Goal: Task Accomplishment & Management: Manage account settings

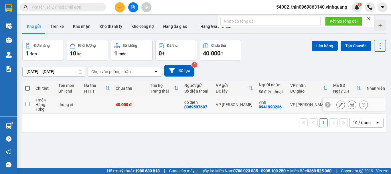
click at [27, 102] on input "checkbox" at bounding box center [27, 104] width 4 height 4
checkbox input "true"
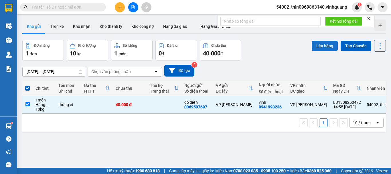
click at [322, 47] on button "Lên hàng" at bounding box center [325, 46] width 26 height 10
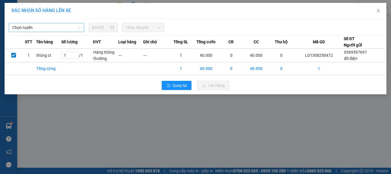
click at [50, 27] on span "Chọn tuyến" at bounding box center [46, 27] width 68 height 9
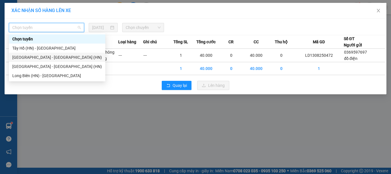
click at [33, 49] on div "Tây Hồ (HN) - [GEOGRAPHIC_DATA]" at bounding box center [57, 48] width 90 height 6
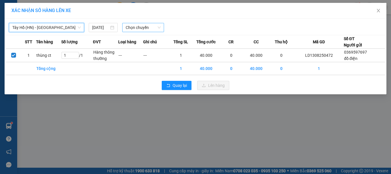
click at [132, 27] on span "Chọn chuyến" at bounding box center [143, 27] width 35 height 9
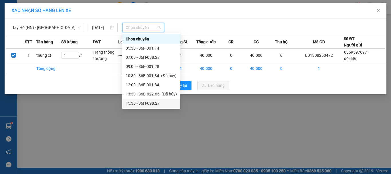
click at [136, 104] on div "15:30 - 36H-098.27" at bounding box center [151, 103] width 51 height 6
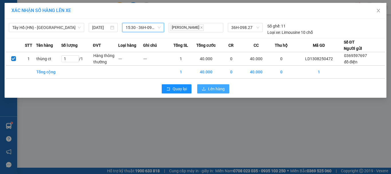
click at [206, 86] on button "Lên hàng" at bounding box center [213, 88] width 32 height 9
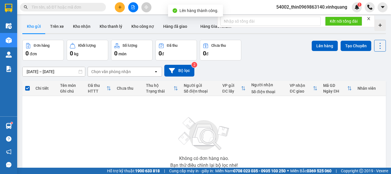
click at [129, 6] on button at bounding box center [133, 7] width 10 height 10
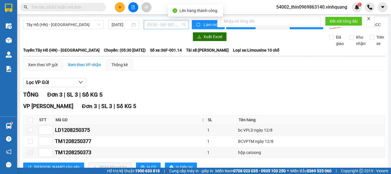
click at [157, 23] on span "05:30 - 36F-001.14" at bounding box center [166, 24] width 38 height 9
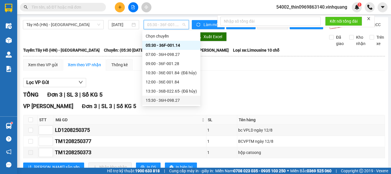
click at [160, 99] on div "15:30 - 36H-098.27" at bounding box center [171, 100] width 51 height 6
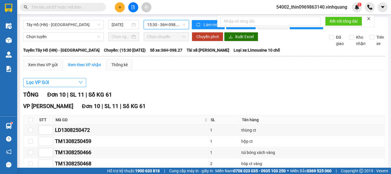
click at [50, 87] on button "Lọc VP Gửi" at bounding box center [54, 82] width 63 height 9
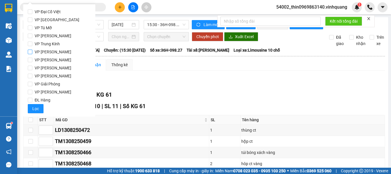
click at [29, 51] on input "VP [PERSON_NAME]" at bounding box center [30, 51] width 5 height 5
checkbox input "true"
click at [34, 107] on span "Lọc" at bounding box center [35, 108] width 7 height 6
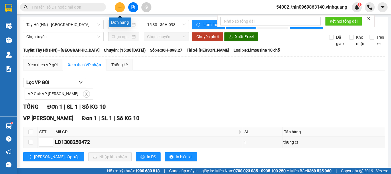
click at [119, 8] on icon "plus" at bounding box center [120, 7] width 4 height 4
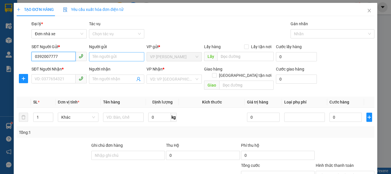
type input "0392007777"
click at [107, 53] on input "Người gửi" at bounding box center [116, 56] width 55 height 9
click at [67, 57] on input "0392007777" at bounding box center [53, 56] width 44 height 9
click at [67, 67] on div "0392007777 - [PERSON_NAME]" at bounding box center [63, 68] width 56 height 6
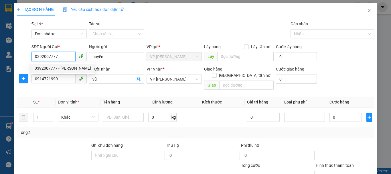
type input "huyền"
type input "0914721990"
type input "vũ"
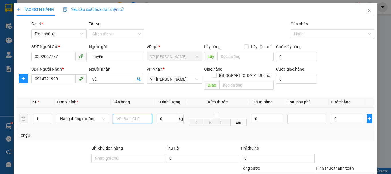
click at [128, 116] on input "text" at bounding box center [132, 118] width 39 height 9
type input "thùng ct"
click at [169, 114] on input "0" at bounding box center [166, 118] width 21 height 9
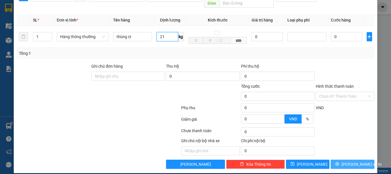
type input "21"
click at [354, 161] on span "[PERSON_NAME] và In" at bounding box center [361, 164] width 40 height 6
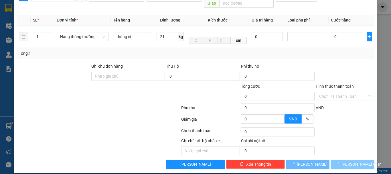
type input "60.000"
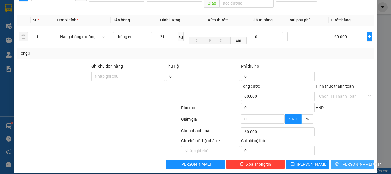
click at [354, 161] on span "[PERSON_NAME] và In" at bounding box center [361, 164] width 40 height 6
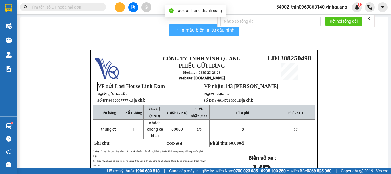
click at [196, 25] on button "In mẫu biên lai tự cấu hình" at bounding box center [204, 29] width 70 height 11
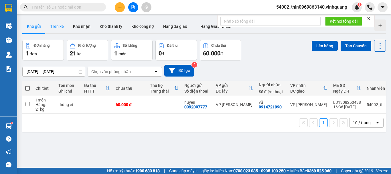
click at [53, 22] on button "Trên xe" at bounding box center [56, 26] width 23 height 14
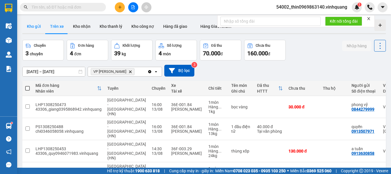
click at [34, 27] on button "Kho gửi" at bounding box center [33, 26] width 23 height 14
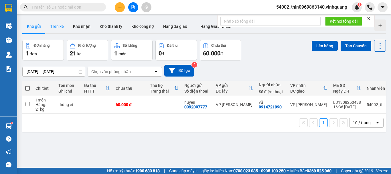
click at [55, 26] on button "Trên xe" at bounding box center [56, 26] width 23 height 14
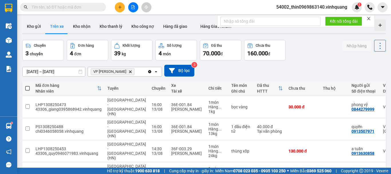
click at [136, 72] on input "Selected VP Linh Đàm." at bounding box center [136, 72] width 1 height 6
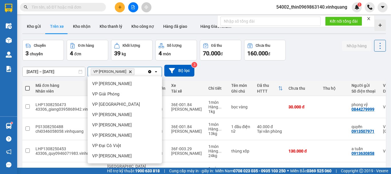
scroll to position [41, 0]
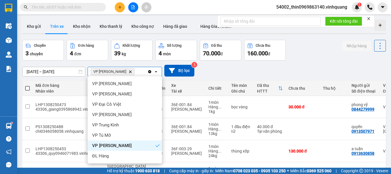
click at [129, 71] on icon "VP Linh Đàm, close by backspace" at bounding box center [130, 71] width 3 height 3
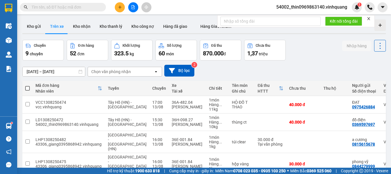
click at [118, 71] on div "Chọn văn phòng nhận" at bounding box center [110, 72] width 39 height 6
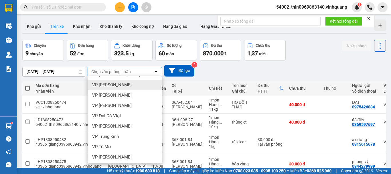
scroll to position [32, 0]
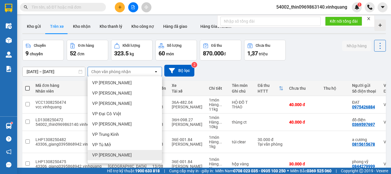
click at [102, 153] on span "VP [PERSON_NAME]" at bounding box center [111, 155] width 39 height 6
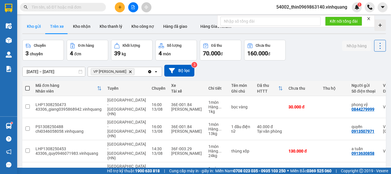
click at [31, 26] on button "Kho gửi" at bounding box center [33, 26] width 23 height 14
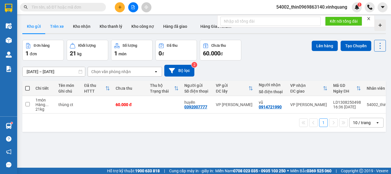
click at [52, 27] on button "Trên xe" at bounding box center [56, 26] width 23 height 14
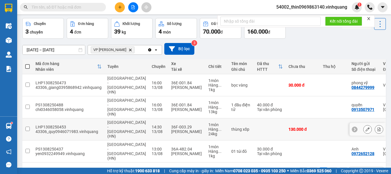
click at [26, 126] on input "checkbox" at bounding box center [27, 128] width 4 height 4
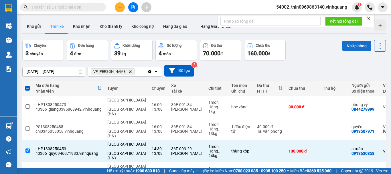
click at [350, 45] on button "Nhập hàng" at bounding box center [356, 46] width 29 height 10
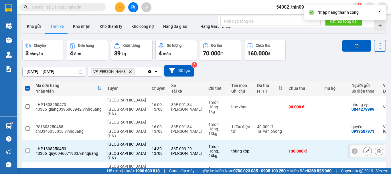
checkbox input "false"
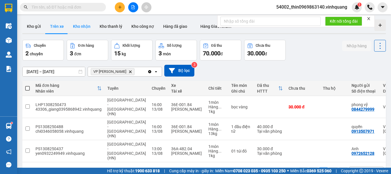
click at [82, 27] on button "Kho nhận" at bounding box center [81, 26] width 27 height 14
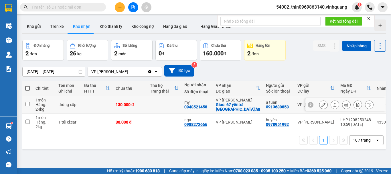
click at [193, 107] on div "0948521458" at bounding box center [195, 106] width 23 height 5
copy div "0948521458"
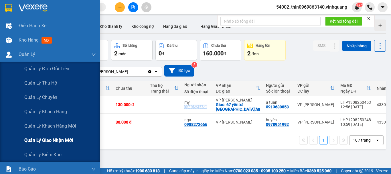
click at [47, 141] on span "Quản lý giao nhận mới" at bounding box center [48, 139] width 49 height 7
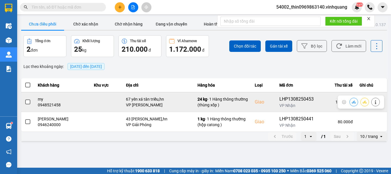
click at [32, 102] on td at bounding box center [27, 102] width 13 height 20
click at [28, 103] on span at bounding box center [27, 101] width 5 height 5
click at [25, 99] on input "checkbox" at bounding box center [25, 99] width 0 height 0
click at [352, 103] on icon at bounding box center [354, 102] width 4 height 4
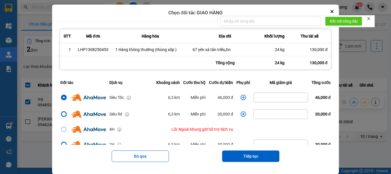
click at [240, 99] on icon "dialog" at bounding box center [243, 97] width 6 height 6
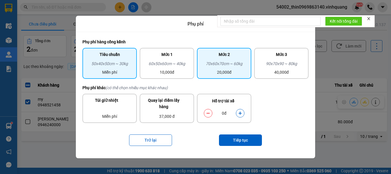
click at [231, 64] on div "70x60x70cm ~ 60kg" at bounding box center [223, 64] width 47 height 9
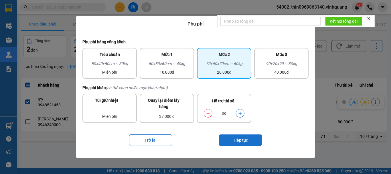
click at [233, 140] on button "Tiếp tục" at bounding box center [240, 139] width 43 height 11
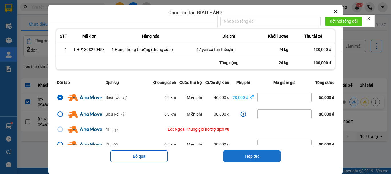
click at [232, 152] on button "Tiếp tục" at bounding box center [251, 155] width 57 height 11
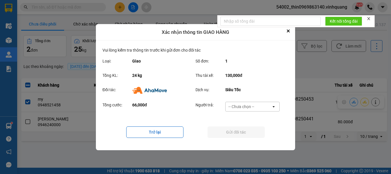
click at [241, 106] on div "-- Chưa chọn --" at bounding box center [241, 107] width 26 height 6
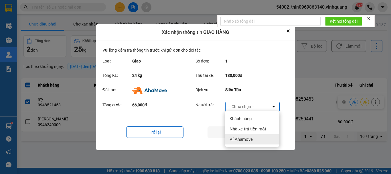
click at [241, 136] on div "Ví Ahamove" at bounding box center [252, 139] width 54 height 10
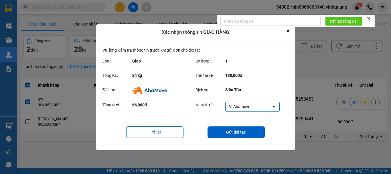
click at [158, 126] on div "Trở lại Gửi đối tác" at bounding box center [195, 131] width 186 height 23
click at [153, 133] on button "Trở lại" at bounding box center [154, 131] width 57 height 11
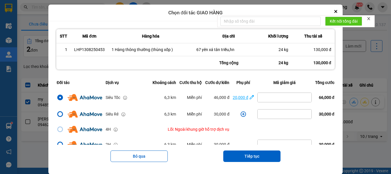
click at [239, 99] on div "20,000 đ" at bounding box center [240, 97] width 15 height 6
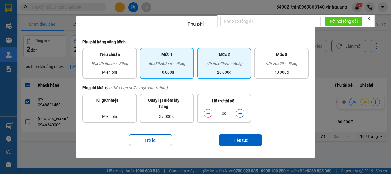
click at [170, 63] on div "60x50x60cm ~ 40kg" at bounding box center [166, 64] width 47 height 9
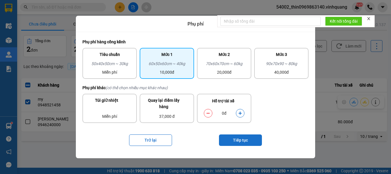
click at [235, 141] on button "Tiếp tục" at bounding box center [240, 139] width 43 height 11
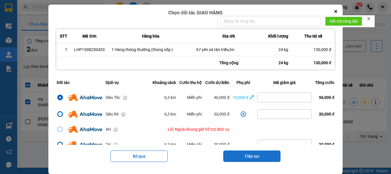
click at [241, 154] on button "Tiếp tục" at bounding box center [251, 155] width 57 height 11
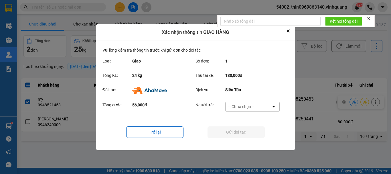
click at [247, 109] on div "-- Chưa chọn --" at bounding box center [241, 107] width 26 height 6
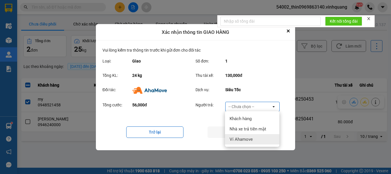
click at [237, 139] on span "Ví Ahamove" at bounding box center [240, 139] width 23 height 6
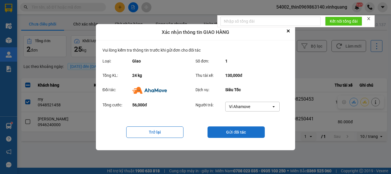
click at [237, 134] on button "Gửi đối tác" at bounding box center [235, 131] width 57 height 11
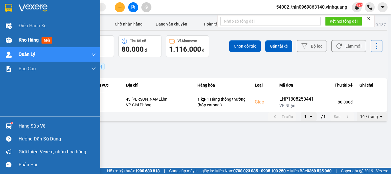
click at [26, 38] on span "Kho hàng" at bounding box center [29, 39] width 20 height 5
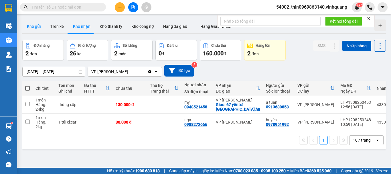
click at [26, 25] on button "Kho gửi" at bounding box center [33, 26] width 23 height 14
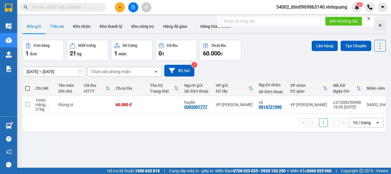
click at [59, 26] on button "Trên xe" at bounding box center [56, 26] width 23 height 14
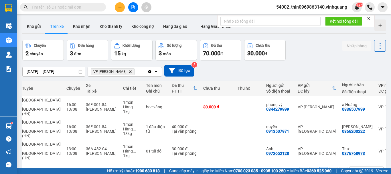
scroll to position [0, 86]
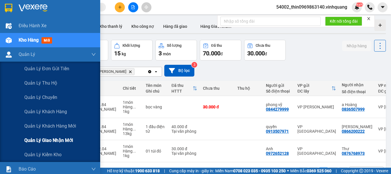
click at [58, 140] on span "Quản lý giao nhận mới" at bounding box center [48, 139] width 49 height 7
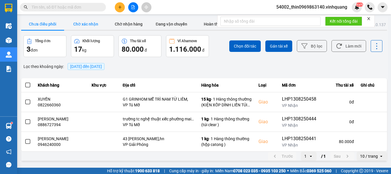
click at [87, 26] on button "Chờ xác nhận" at bounding box center [85, 23] width 43 height 11
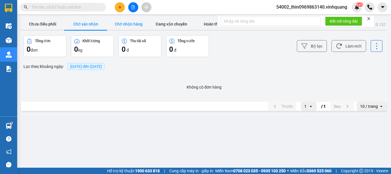
click at [132, 23] on button "Chờ nhận hàng" at bounding box center [128, 23] width 43 height 11
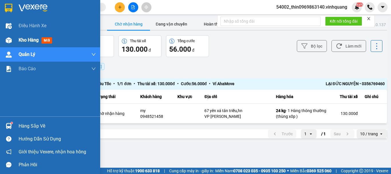
click at [6, 42] on img at bounding box center [9, 40] width 6 height 6
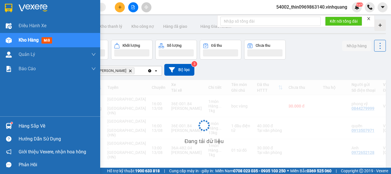
click at [27, 35] on div "Kho hàng mới" at bounding box center [57, 40] width 77 height 14
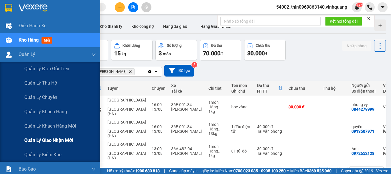
click at [46, 140] on span "Quản lý giao nhận mới" at bounding box center [48, 139] width 49 height 7
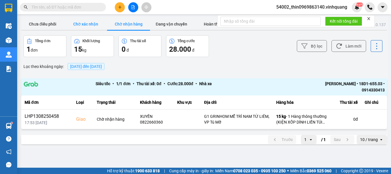
click at [83, 21] on button "Chờ xác nhận" at bounding box center [85, 23] width 43 height 11
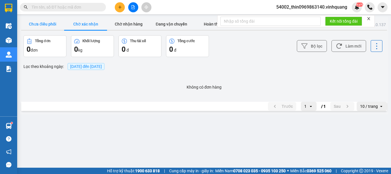
click at [51, 23] on button "Chưa điều phối" at bounding box center [42, 23] width 43 height 11
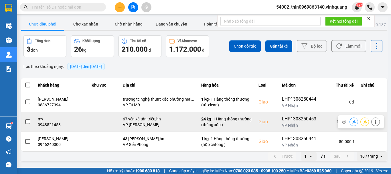
click at [26, 120] on span at bounding box center [27, 121] width 5 height 5
click at [25, 118] on input "checkbox" at bounding box center [25, 118] width 0 height 0
click at [357, 122] on button at bounding box center [354, 121] width 8 height 10
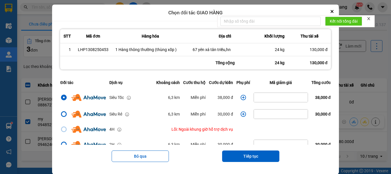
click at [242, 97] on icon "dialog" at bounding box center [243, 96] width 5 height 5
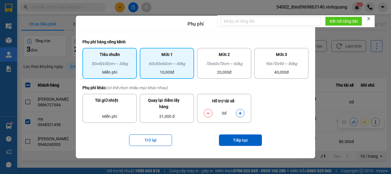
click at [170, 71] on div "10,000đ" at bounding box center [166, 72] width 47 height 6
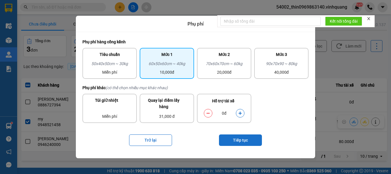
click at [236, 138] on button "Tiếp tục" at bounding box center [240, 139] width 43 height 11
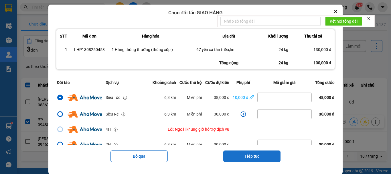
click at [258, 154] on button "Tiếp tục" at bounding box center [251, 155] width 57 height 11
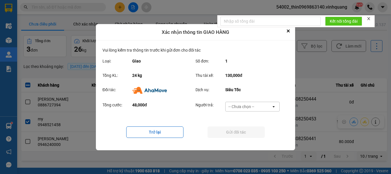
click at [242, 108] on div "-- Chưa chọn --" at bounding box center [241, 107] width 26 height 6
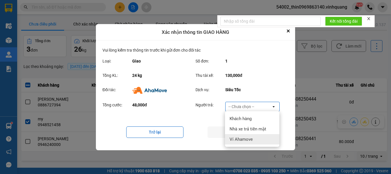
click at [239, 138] on span "Ví Ahamove" at bounding box center [240, 139] width 23 height 6
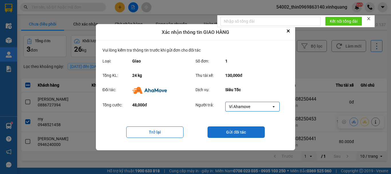
click at [241, 130] on button "Gửi đối tác" at bounding box center [235, 131] width 57 height 11
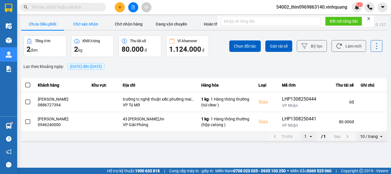
click at [90, 24] on button "Chờ xác nhận" at bounding box center [85, 23] width 43 height 11
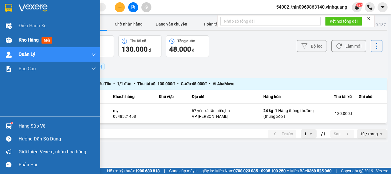
click at [23, 36] on div "Kho hàng mới" at bounding box center [37, 39] width 36 height 7
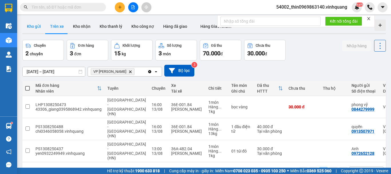
click at [35, 29] on button "Kho gửi" at bounding box center [33, 26] width 23 height 14
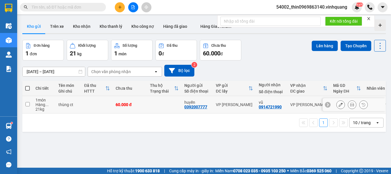
click at [28, 106] on input "checkbox" at bounding box center [27, 104] width 4 height 4
checkbox input "true"
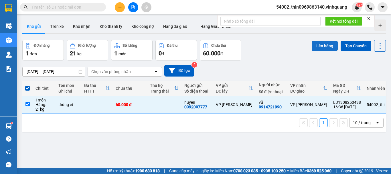
click at [322, 48] on button "Lên hàng" at bounding box center [325, 46] width 26 height 10
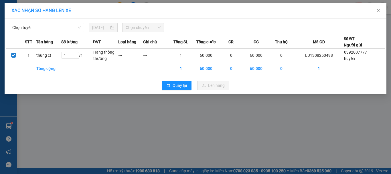
click at [60, 33] on div "Chọn tuyến [DATE] Chọn chuyến STT Tên hàng Số lượng ĐVT Loại hàng Ghi chú Tổng …" at bounding box center [196, 57] width 382 height 76
click at [61, 27] on span "Chọn tuyến" at bounding box center [46, 27] width 68 height 9
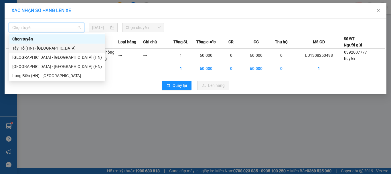
click at [36, 47] on div "Tây Hồ (HN) - [GEOGRAPHIC_DATA]" at bounding box center [57, 48] width 90 height 6
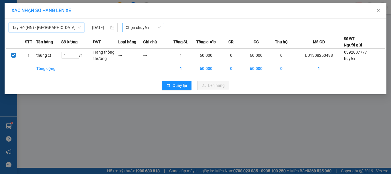
click at [148, 27] on span "Chọn chuyến" at bounding box center [143, 27] width 35 height 9
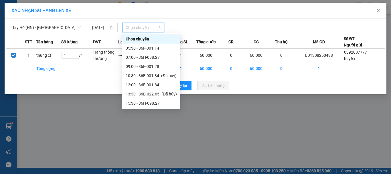
scroll to position [27, 0]
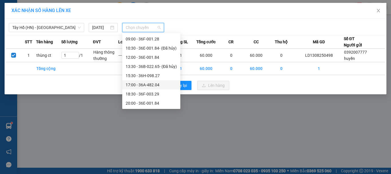
click at [136, 84] on div "17:00 - 36A-482.04" at bounding box center [151, 85] width 51 height 6
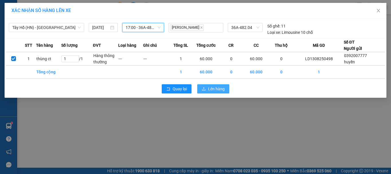
click at [220, 90] on span "Lên hàng" at bounding box center [216, 89] width 17 height 6
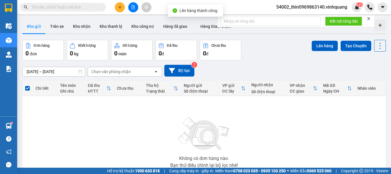
click at [130, 6] on button at bounding box center [133, 7] width 10 height 10
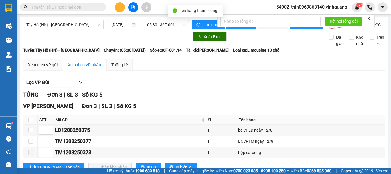
click at [155, 24] on span "05:30 - 36F-001.14" at bounding box center [166, 24] width 38 height 9
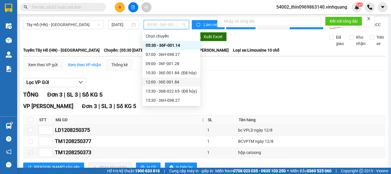
scroll to position [27, 0]
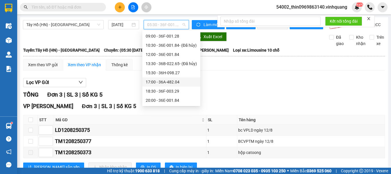
click at [157, 82] on div "17:00 - 36A-482.04" at bounding box center [171, 82] width 51 height 6
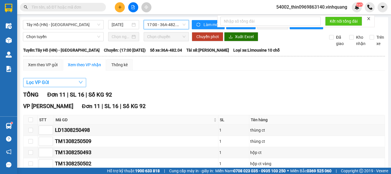
click at [34, 86] on span "Lọc VP Gửi" at bounding box center [37, 82] width 23 height 7
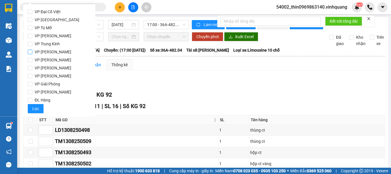
click at [31, 51] on input "VP [PERSON_NAME]" at bounding box center [30, 51] width 5 height 5
checkbox input "true"
click at [39, 107] on button "Lọc" at bounding box center [36, 108] width 16 height 9
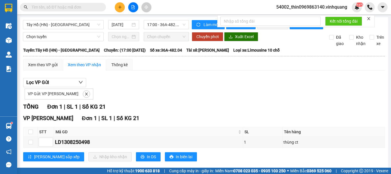
scroll to position [15, 0]
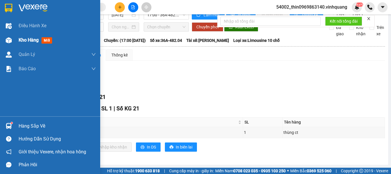
click at [25, 38] on span "Kho hàng" at bounding box center [29, 39] width 20 height 5
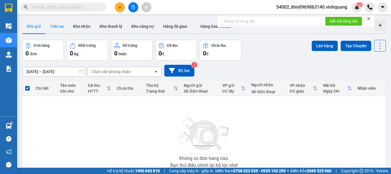
click at [56, 24] on button "Trên xe" at bounding box center [56, 26] width 23 height 14
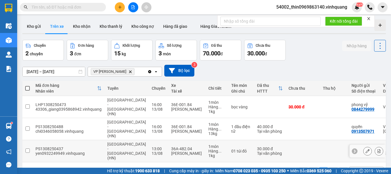
click at [28, 148] on input "checkbox" at bounding box center [27, 150] width 4 height 4
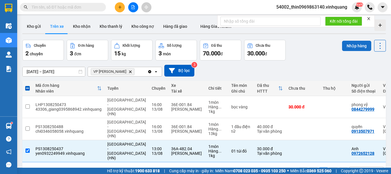
click at [352, 46] on button "Nhập hàng" at bounding box center [356, 46] width 29 height 10
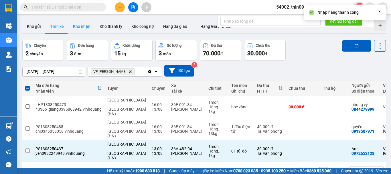
checkbox input "false"
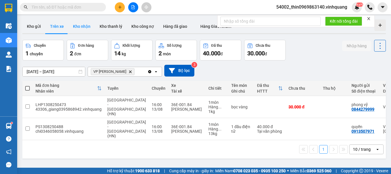
click at [77, 27] on button "Kho nhận" at bounding box center [81, 26] width 27 height 14
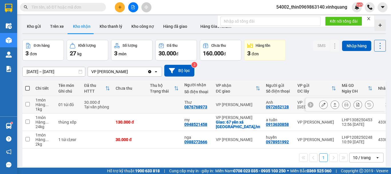
click at [28, 105] on input "checkbox" at bounding box center [27, 104] width 4 height 4
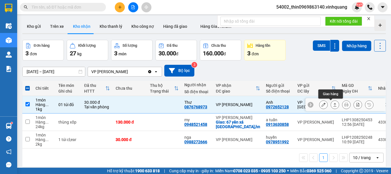
click at [331, 102] on button at bounding box center [335, 105] width 8 height 10
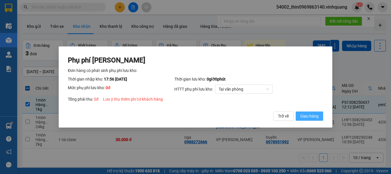
click at [314, 116] on span "Giao hàng" at bounding box center [309, 116] width 18 height 6
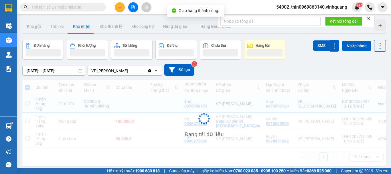
checkbox input "false"
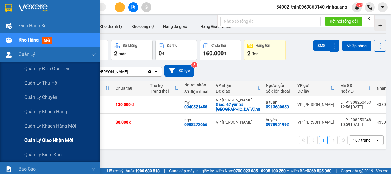
click at [47, 139] on span "Quản lý giao nhận mới" at bounding box center [48, 139] width 49 height 7
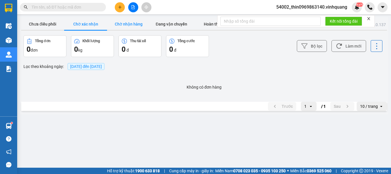
click at [123, 19] on button "Chờ nhận hàng" at bounding box center [128, 23] width 43 height 11
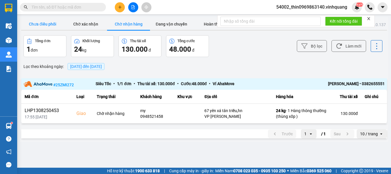
click at [47, 25] on button "Chưa điều phối" at bounding box center [42, 23] width 43 height 11
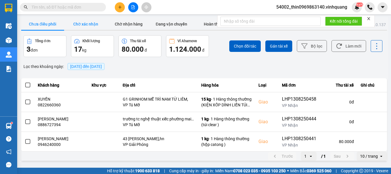
click at [89, 23] on button "Chờ xác nhận" at bounding box center [85, 23] width 43 height 11
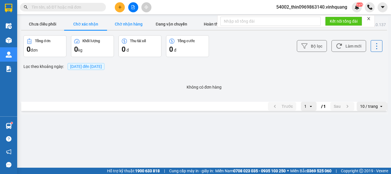
click at [122, 19] on button "Chờ nhận hàng" at bounding box center [128, 23] width 43 height 11
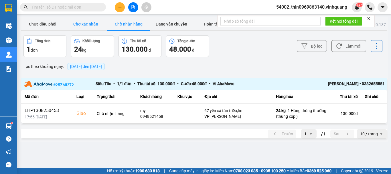
click at [85, 21] on button "Chờ xác nhận" at bounding box center [85, 23] width 43 height 11
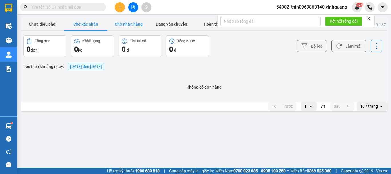
click at [124, 25] on button "Chờ nhận hàng" at bounding box center [128, 23] width 43 height 11
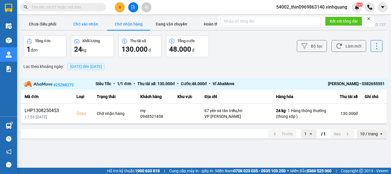
click at [83, 23] on button "Chờ xác nhận" at bounding box center [85, 23] width 43 height 11
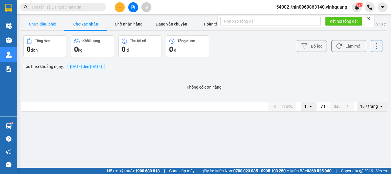
click at [44, 23] on button "Chưa điều phối" at bounding box center [42, 23] width 43 height 11
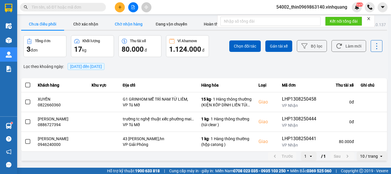
click at [134, 24] on button "Chờ nhận hàng" at bounding box center [128, 23] width 43 height 11
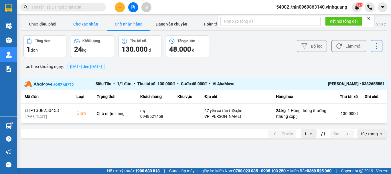
click at [91, 23] on button "Chờ xác nhận" at bounding box center [85, 23] width 43 height 11
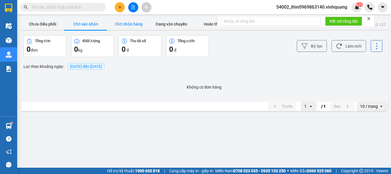
click at [132, 25] on button "Chờ nhận hàng" at bounding box center [128, 23] width 43 height 11
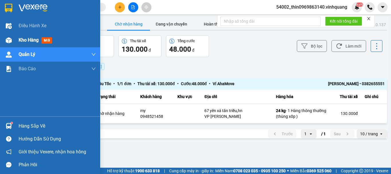
click at [23, 41] on span "Kho hàng" at bounding box center [29, 39] width 20 height 5
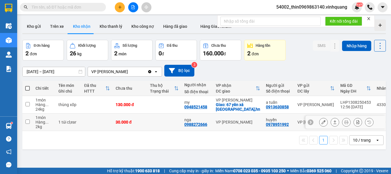
click at [26, 123] on input "checkbox" at bounding box center [27, 121] width 4 height 4
checkbox input "true"
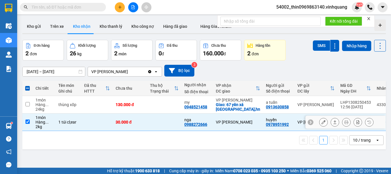
click at [333, 122] on icon at bounding box center [335, 122] width 4 height 4
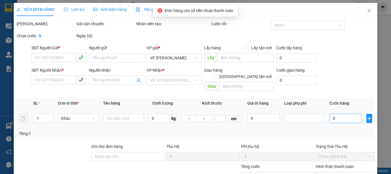
type input "0978951992"
type input "huyền"
type input "0988272666"
type input "nga"
type input "30.000"
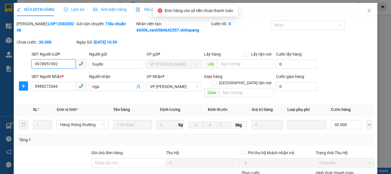
scroll to position [86, 0]
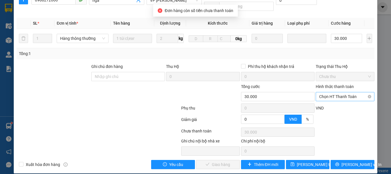
click at [337, 92] on span "Chọn HT Thanh Toán" at bounding box center [345, 96] width 52 height 9
click at [331, 102] on div "Tại văn phòng" at bounding box center [341, 101] width 51 height 6
type input "0"
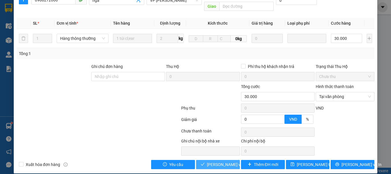
click at [221, 161] on span "[PERSON_NAME] và Giao hàng" at bounding box center [234, 164] width 55 height 6
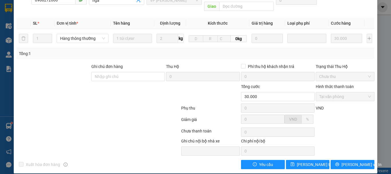
scroll to position [0, 0]
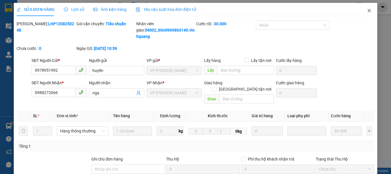
click at [367, 9] on icon "close" at bounding box center [369, 10] width 5 height 5
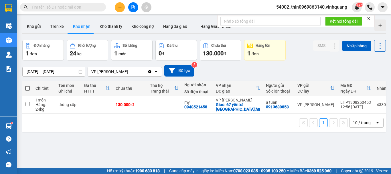
click at [49, 137] on div "ver 1.8.138 Kho gửi Trên xe Kho nhận Kho thanh lý Kho công nợ Hàng đã giao Hàng…" at bounding box center [204, 104] width 368 height 174
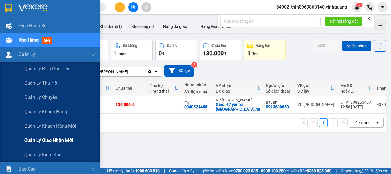
click at [47, 141] on span "Quản lý giao nhận mới" at bounding box center [48, 139] width 49 height 7
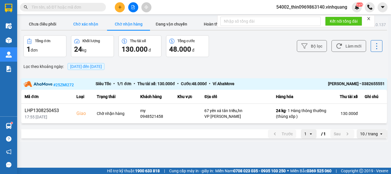
click at [90, 23] on button "Chờ xác nhận" at bounding box center [85, 23] width 43 height 11
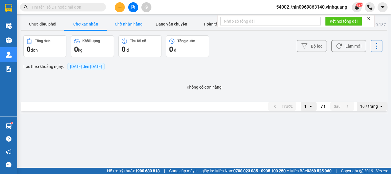
click at [129, 24] on button "Chờ nhận hàng" at bounding box center [128, 23] width 43 height 11
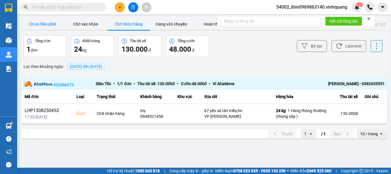
click at [37, 24] on button "Chưa điều phối" at bounding box center [42, 23] width 43 height 11
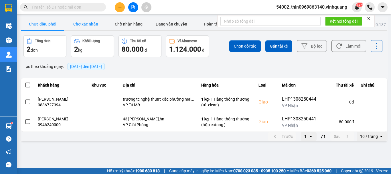
click at [89, 25] on button "Chờ xác nhận" at bounding box center [85, 23] width 43 height 11
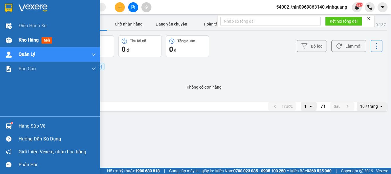
click at [28, 38] on span "Kho hàng" at bounding box center [29, 39] width 20 height 5
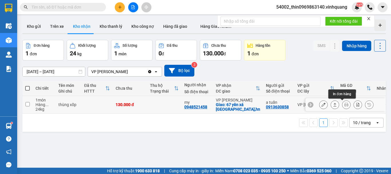
click at [344, 103] on icon at bounding box center [346, 104] width 4 height 4
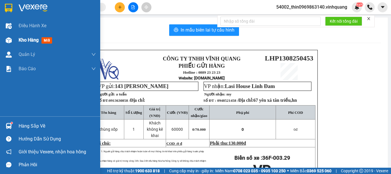
click at [38, 39] on span "Kho hàng" at bounding box center [29, 39] width 20 height 5
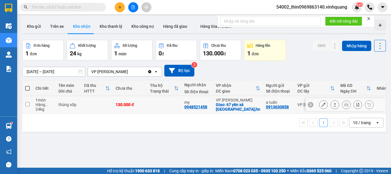
click at [29, 102] on input "checkbox" at bounding box center [27, 104] width 4 height 4
checkbox input "true"
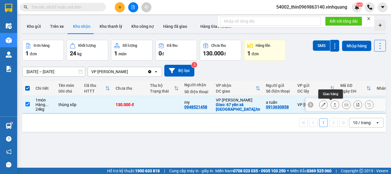
click at [331, 105] on button at bounding box center [335, 105] width 8 height 10
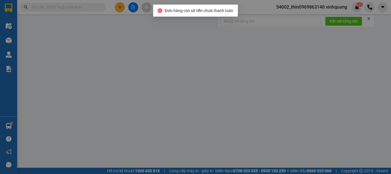
type input "0913630858"
type input "a tuấn"
type input "0948521458"
type input "my"
checkbox input "true"
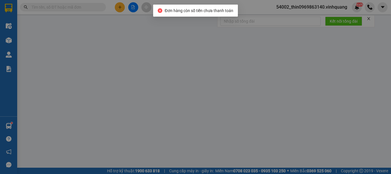
type input "67 yên xá tân triều,hn"
type input "130.000"
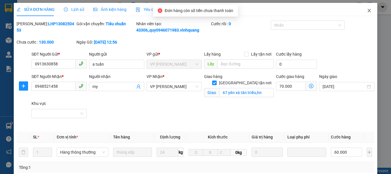
click at [368, 11] on span "Close" at bounding box center [369, 11] width 16 height 16
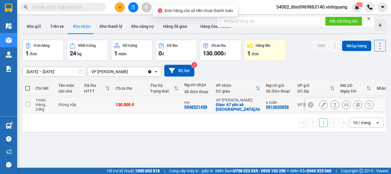
click at [28, 104] on input "checkbox" at bounding box center [27, 104] width 4 height 4
checkbox input "true"
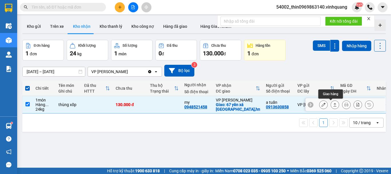
click at [333, 105] on icon at bounding box center [335, 104] width 4 height 4
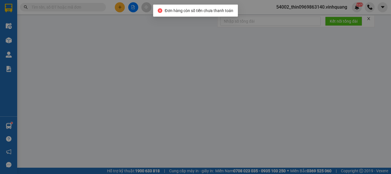
type input "0913630858"
type input "a tuấn"
type input "0948521458"
type input "my"
checkbox input "true"
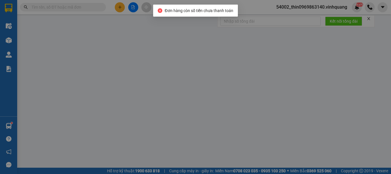
type input "67 yên xá tân triều,hn"
type input "130.000"
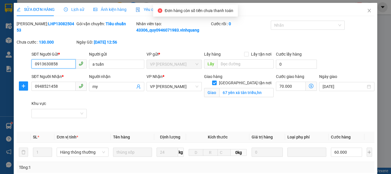
scroll to position [120, 0]
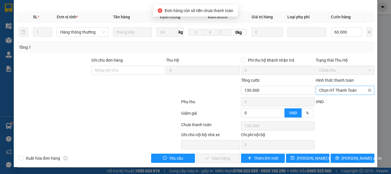
click at [342, 89] on span "Chọn HT Thanh Toán" at bounding box center [345, 90] width 52 height 9
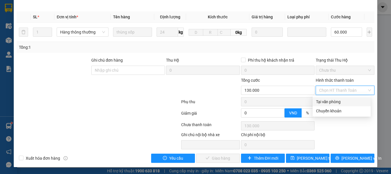
click at [330, 104] on div "Tại văn phòng" at bounding box center [341, 101] width 51 height 6
type input "0"
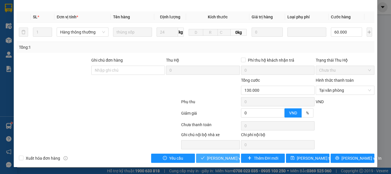
click at [220, 158] on span "[PERSON_NAME] và Giao hàng" at bounding box center [234, 158] width 55 height 6
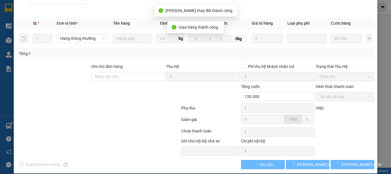
scroll to position [0, 0]
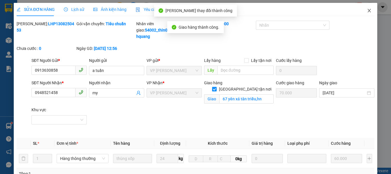
click at [367, 11] on icon "close" at bounding box center [369, 10] width 5 height 5
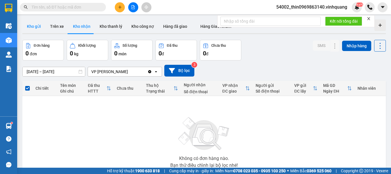
click at [34, 26] on button "Kho gửi" at bounding box center [33, 26] width 23 height 14
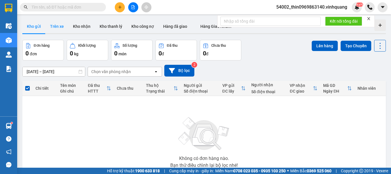
click at [58, 27] on button "Trên xe" at bounding box center [56, 26] width 23 height 14
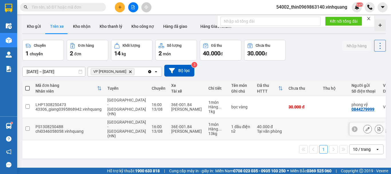
click at [27, 126] on input "checkbox" at bounding box center [27, 128] width 4 height 4
checkbox input "true"
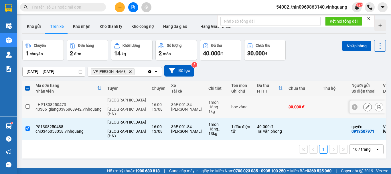
click at [25, 105] on input "checkbox" at bounding box center [27, 106] width 4 height 4
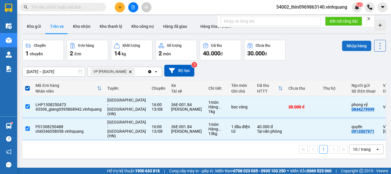
click at [346, 47] on button "Nhập hàng" at bounding box center [356, 46] width 29 height 10
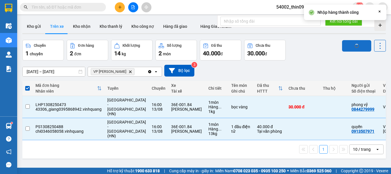
checkbox input "false"
